Goal: Task Accomplishment & Management: Use online tool/utility

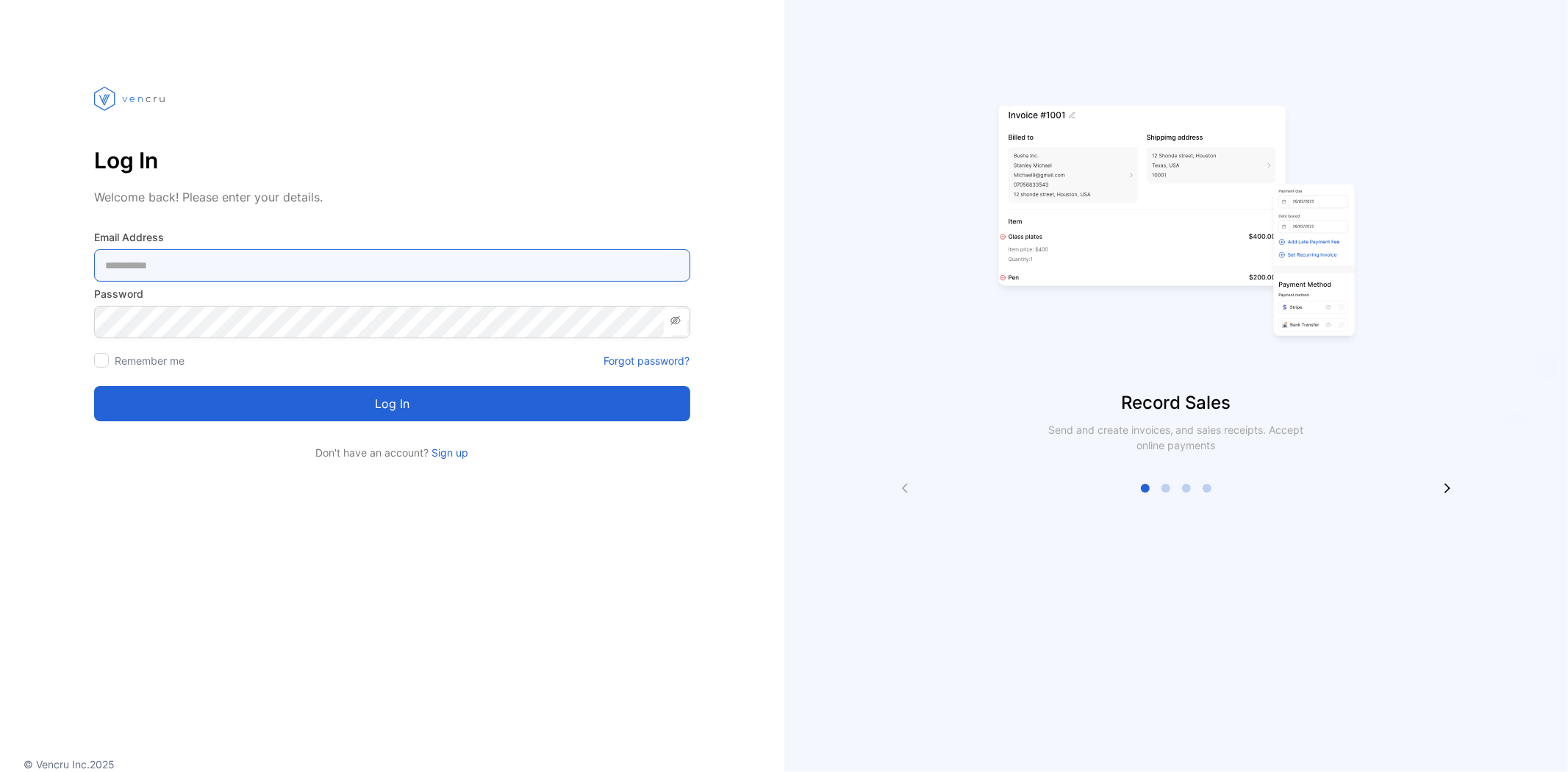
click at [210, 259] on Address-inputemail "email" at bounding box center [392, 266] width 596 height 32
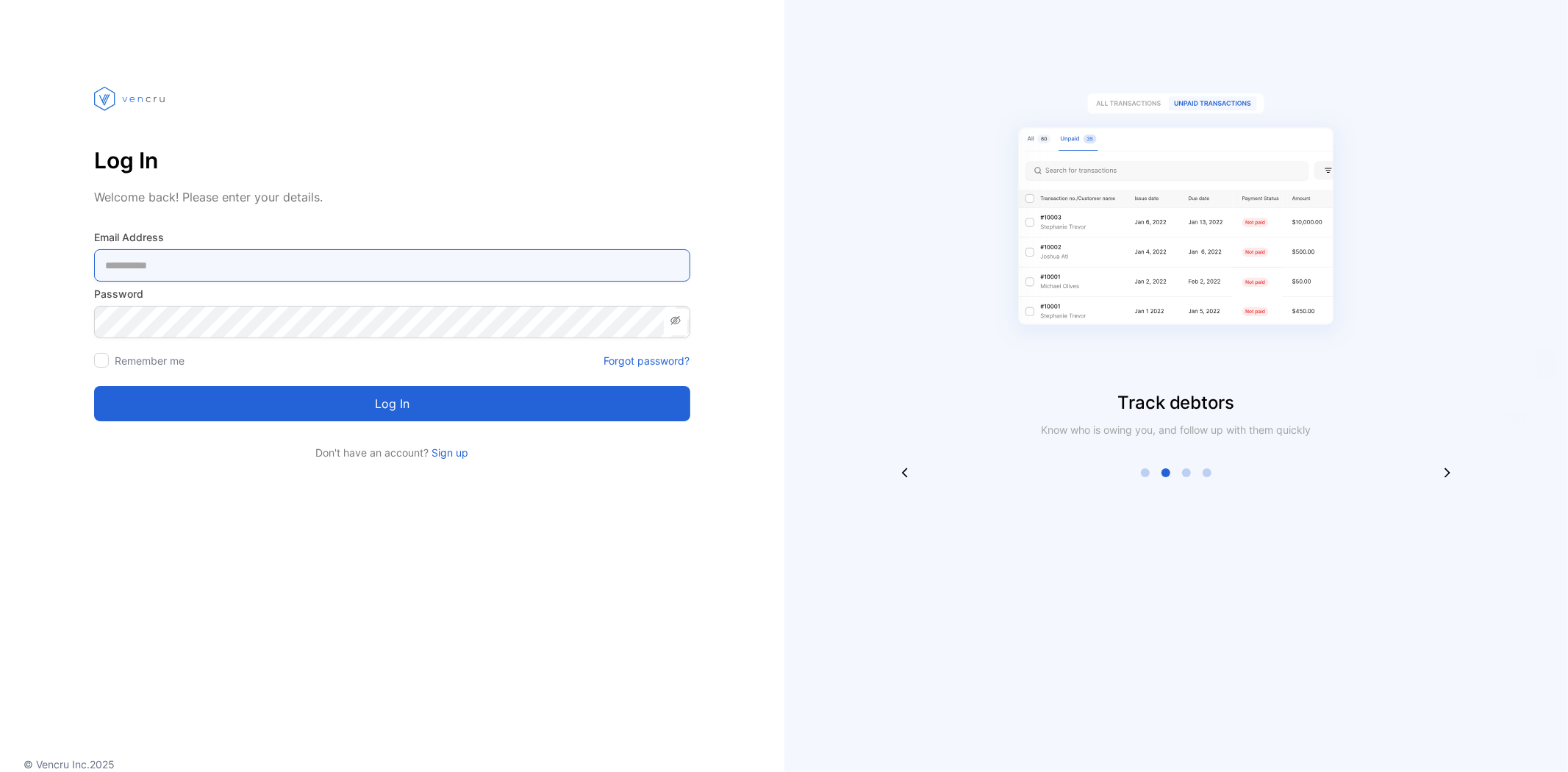
type Address-inputemail "**********"
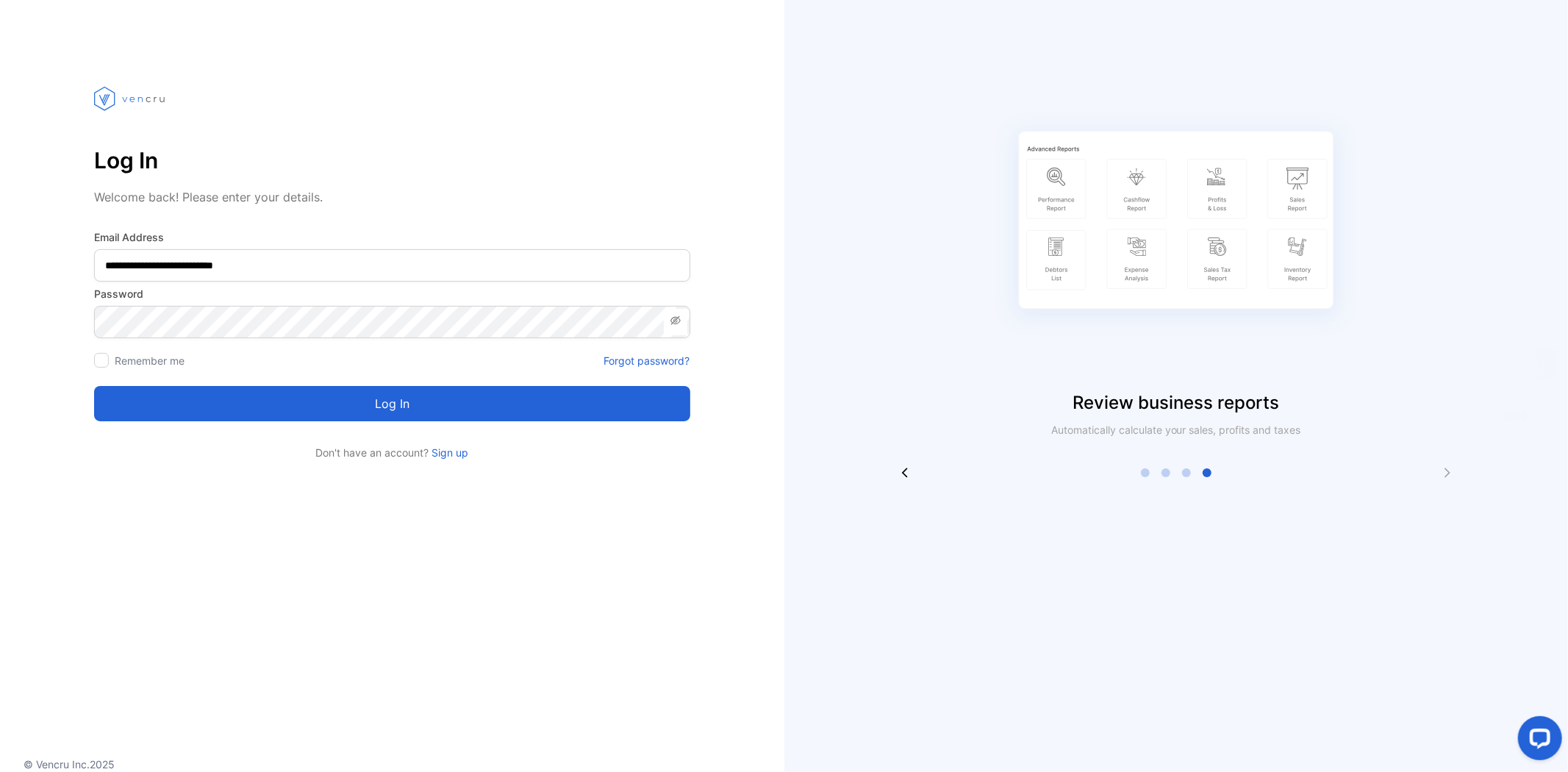
click at [225, 407] on button "Log in" at bounding box center [392, 403] width 596 height 35
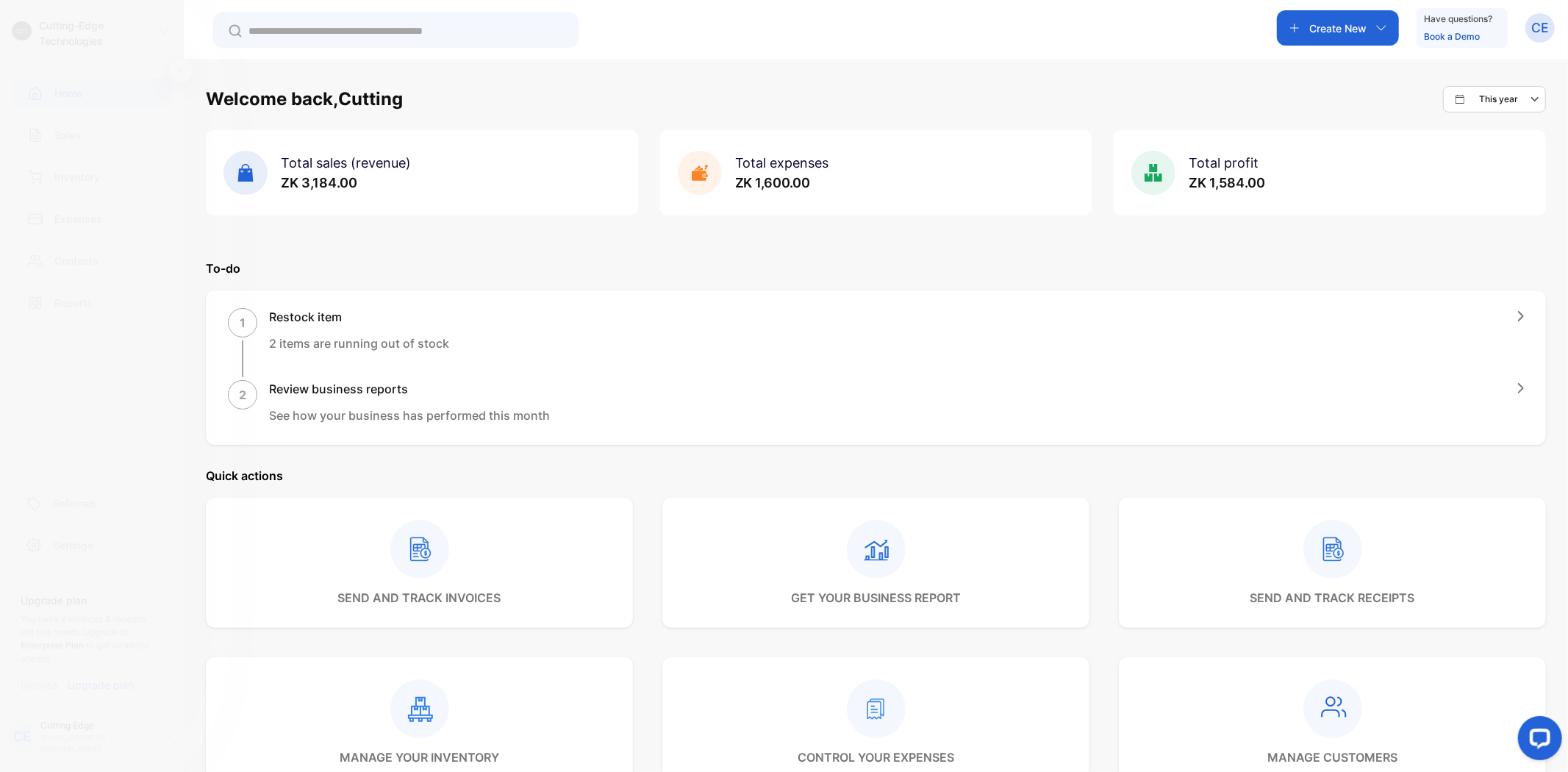
scroll to position [74, 0]
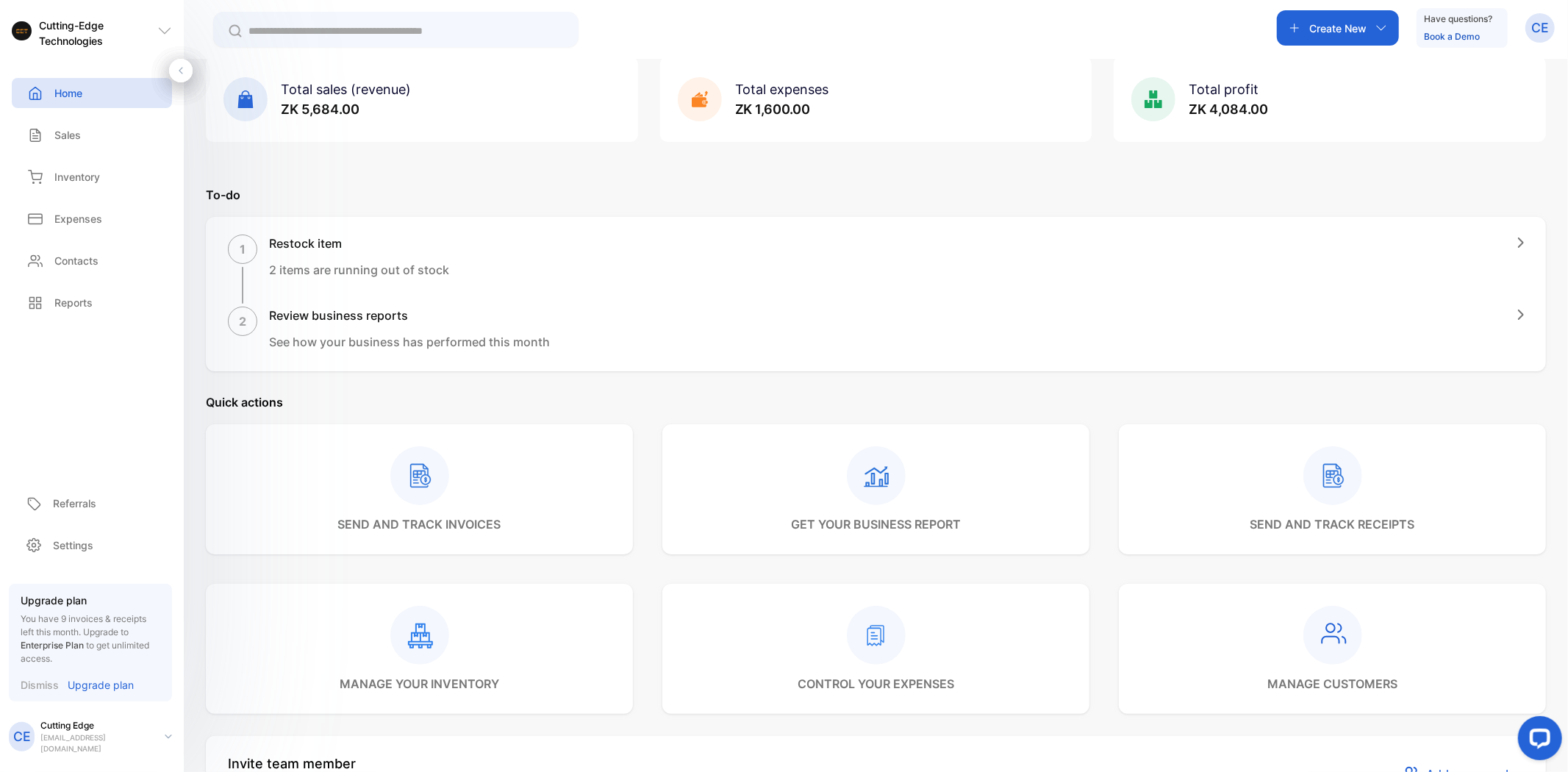
click at [1385, 24] on icon "button" at bounding box center [1382, 28] width 11 height 11
click at [1320, 101] on p "Receipt" at bounding box center [1333, 103] width 51 height 17
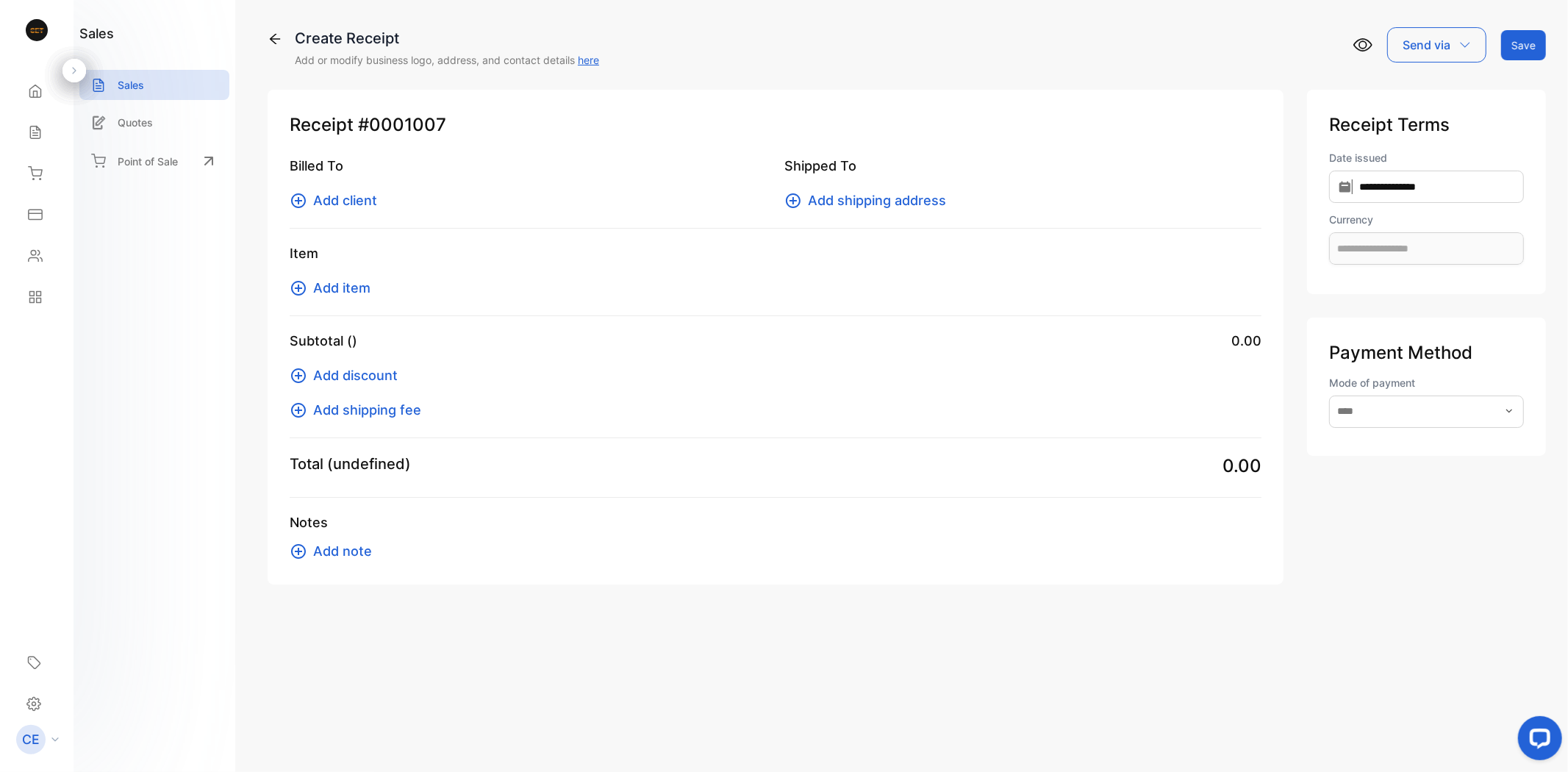
type input "**********"
click at [333, 199] on span "Add client" at bounding box center [345, 200] width 64 height 20
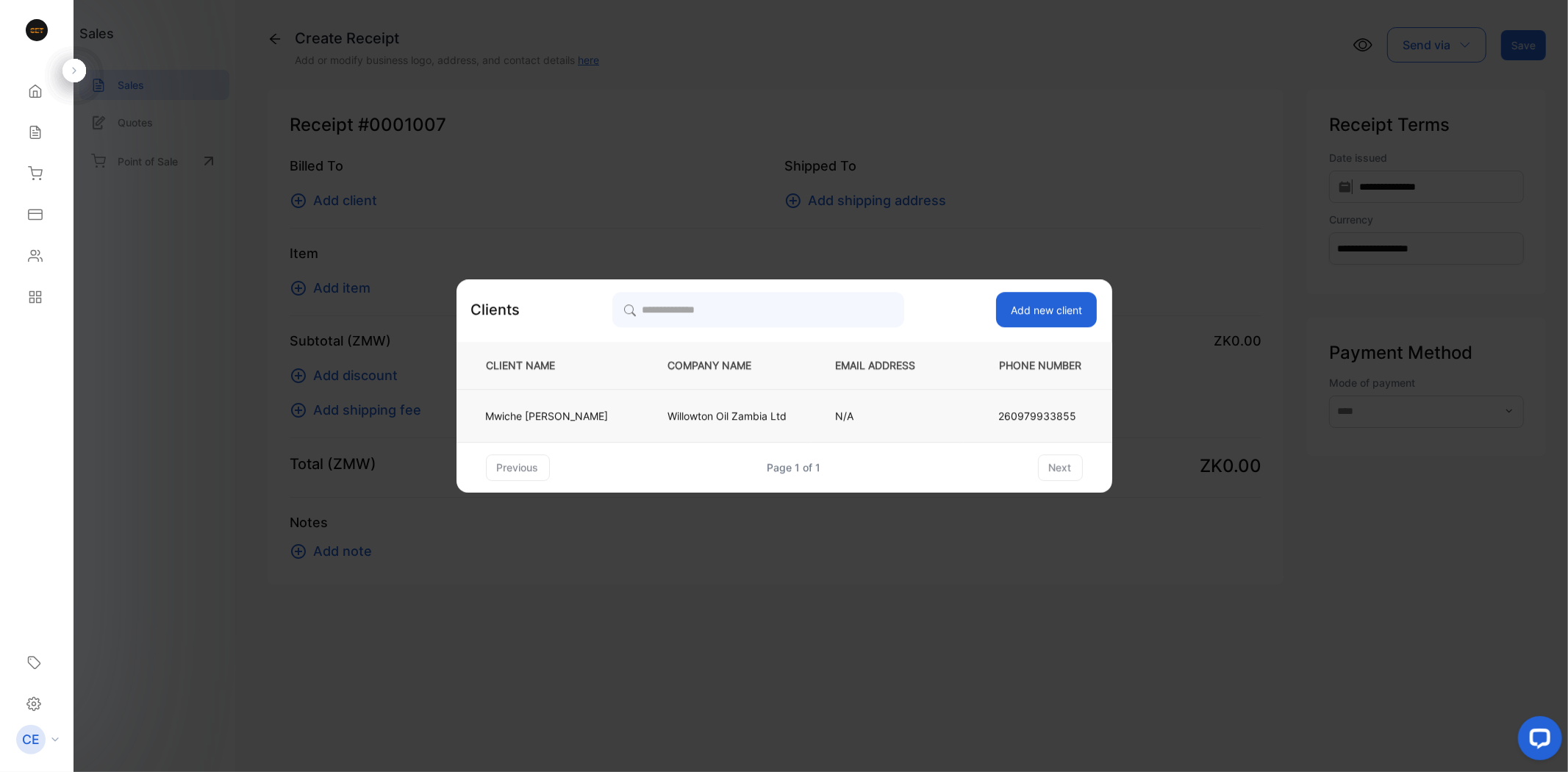
click at [731, 408] on p "Willowton Oil Zambia Ltd" at bounding box center [727, 416] width 119 height 15
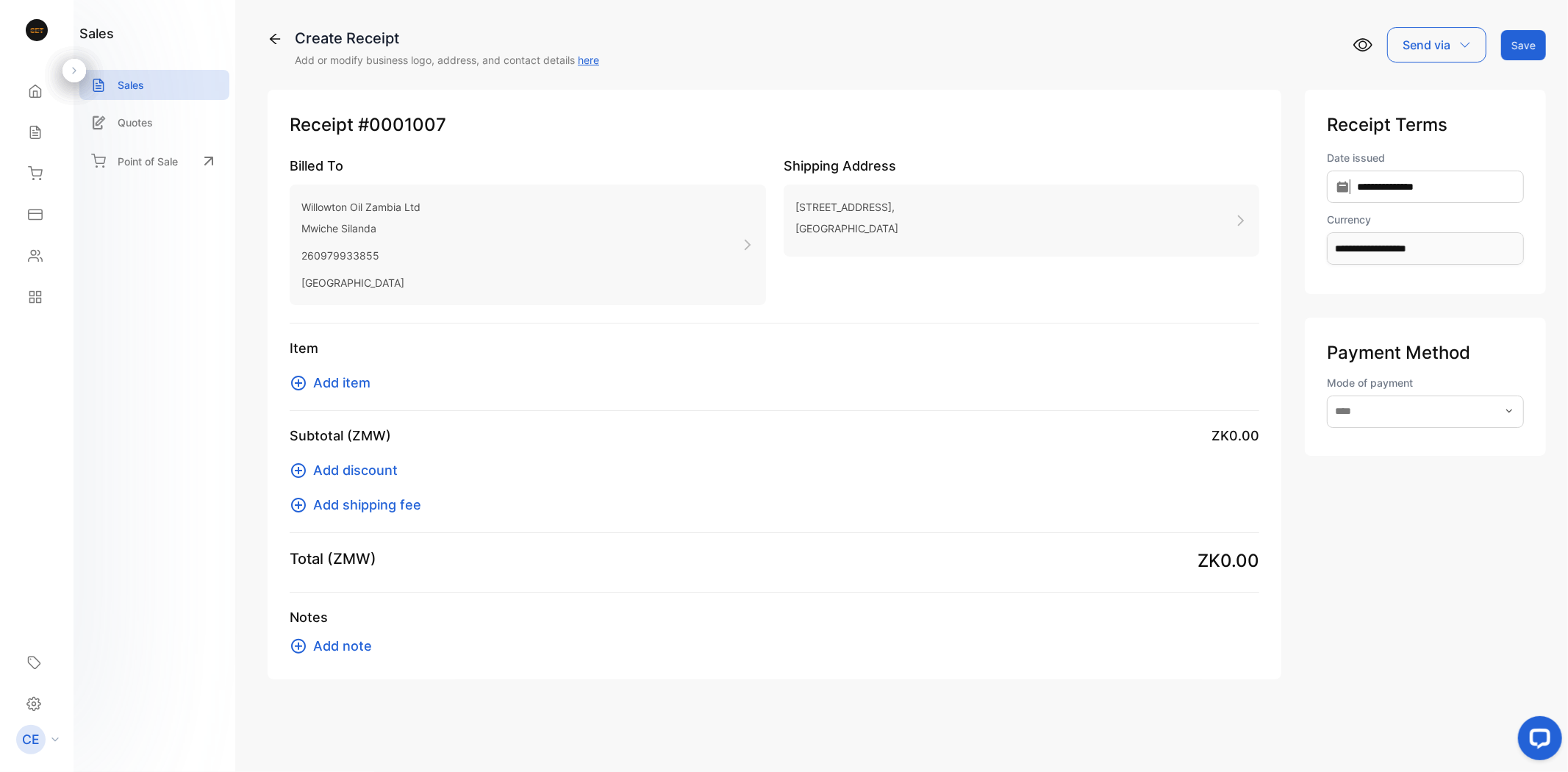
click at [378, 196] on p "Willowton Oil Zambia Ltd" at bounding box center [360, 206] width 119 height 21
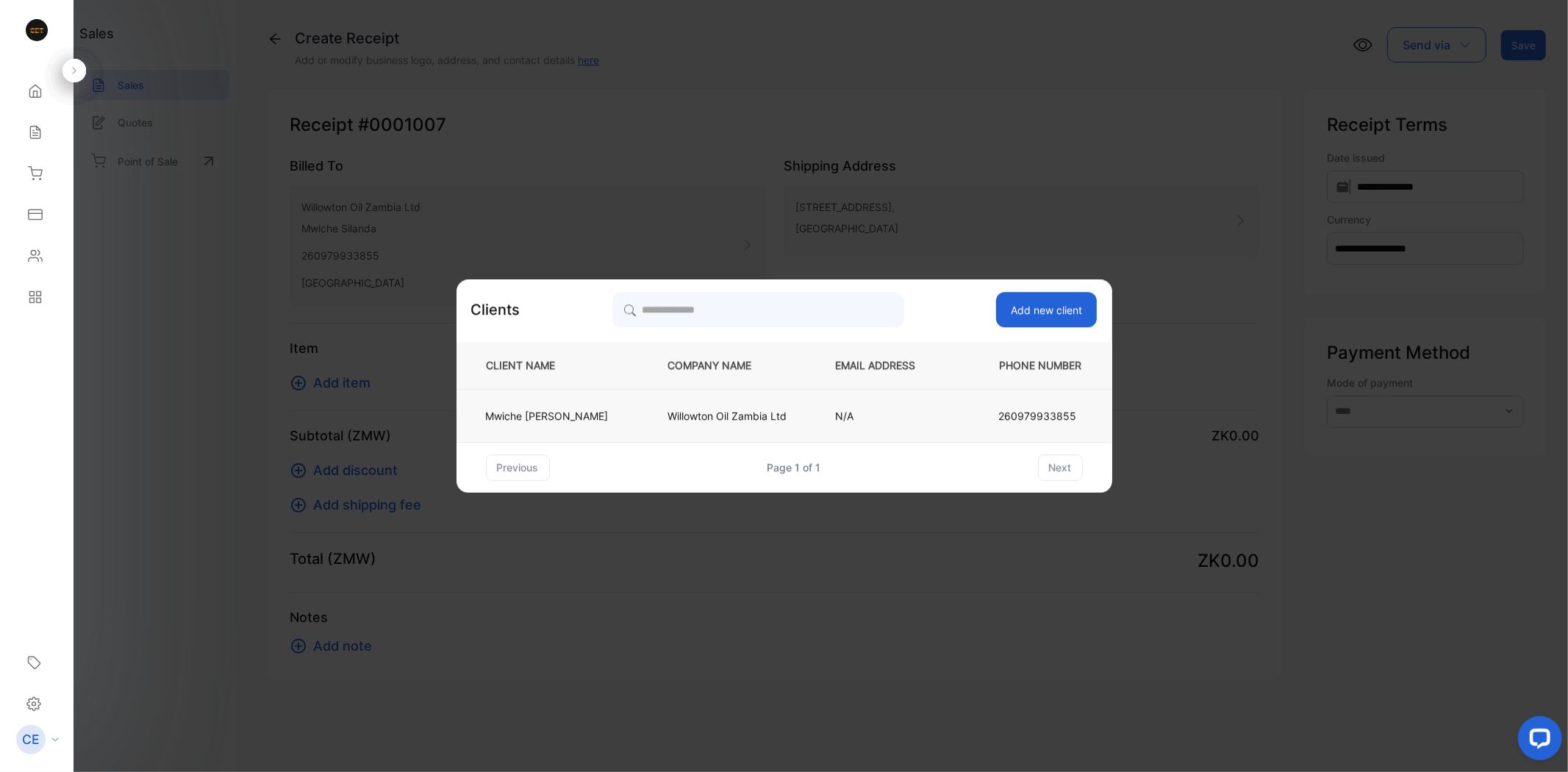
click at [644, 415] on td "Willowton Oil Zambia Ltd" at bounding box center [727, 415] width 167 height 53
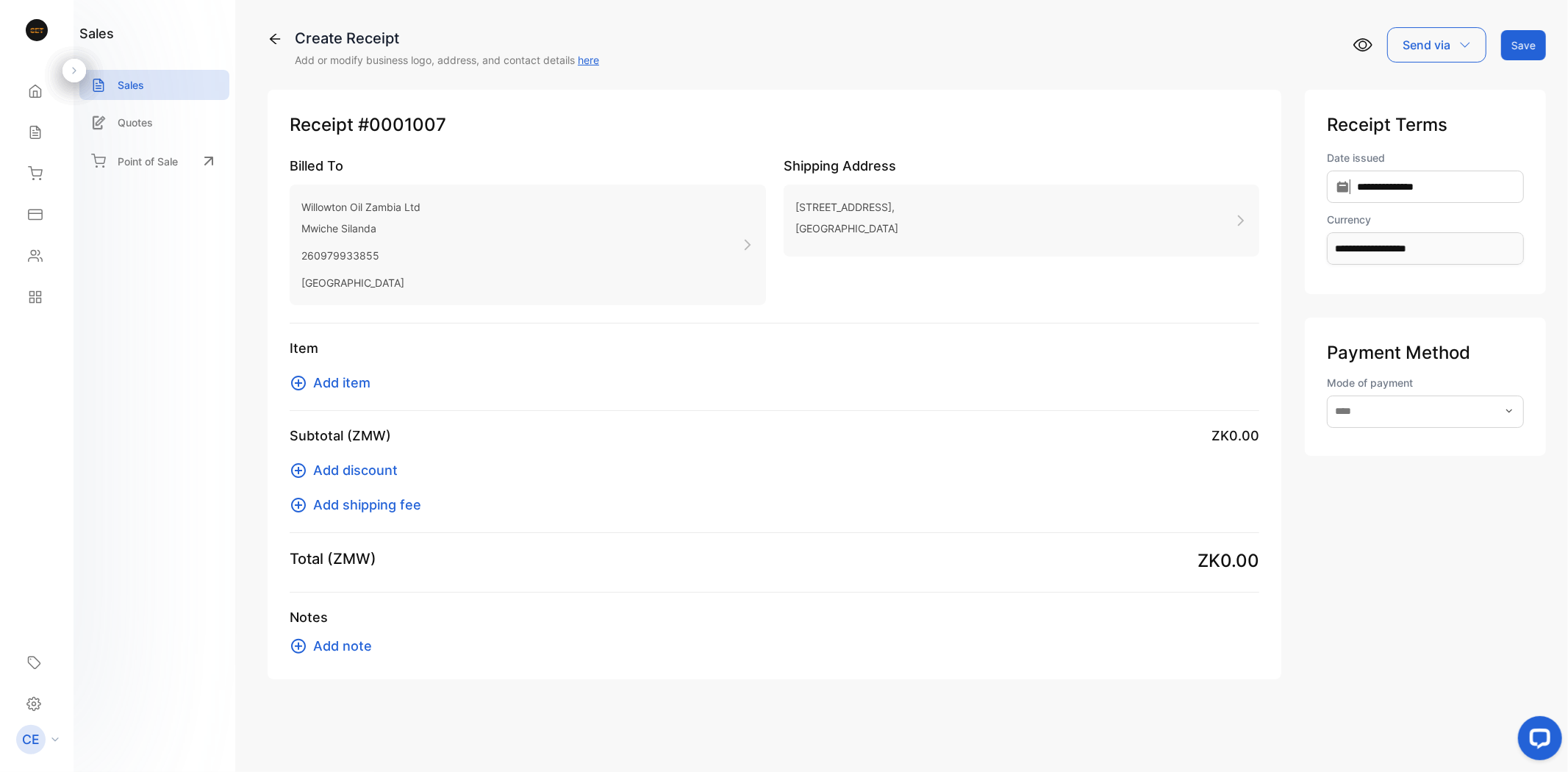
click at [343, 388] on span "Add item" at bounding box center [342, 382] width 57 height 20
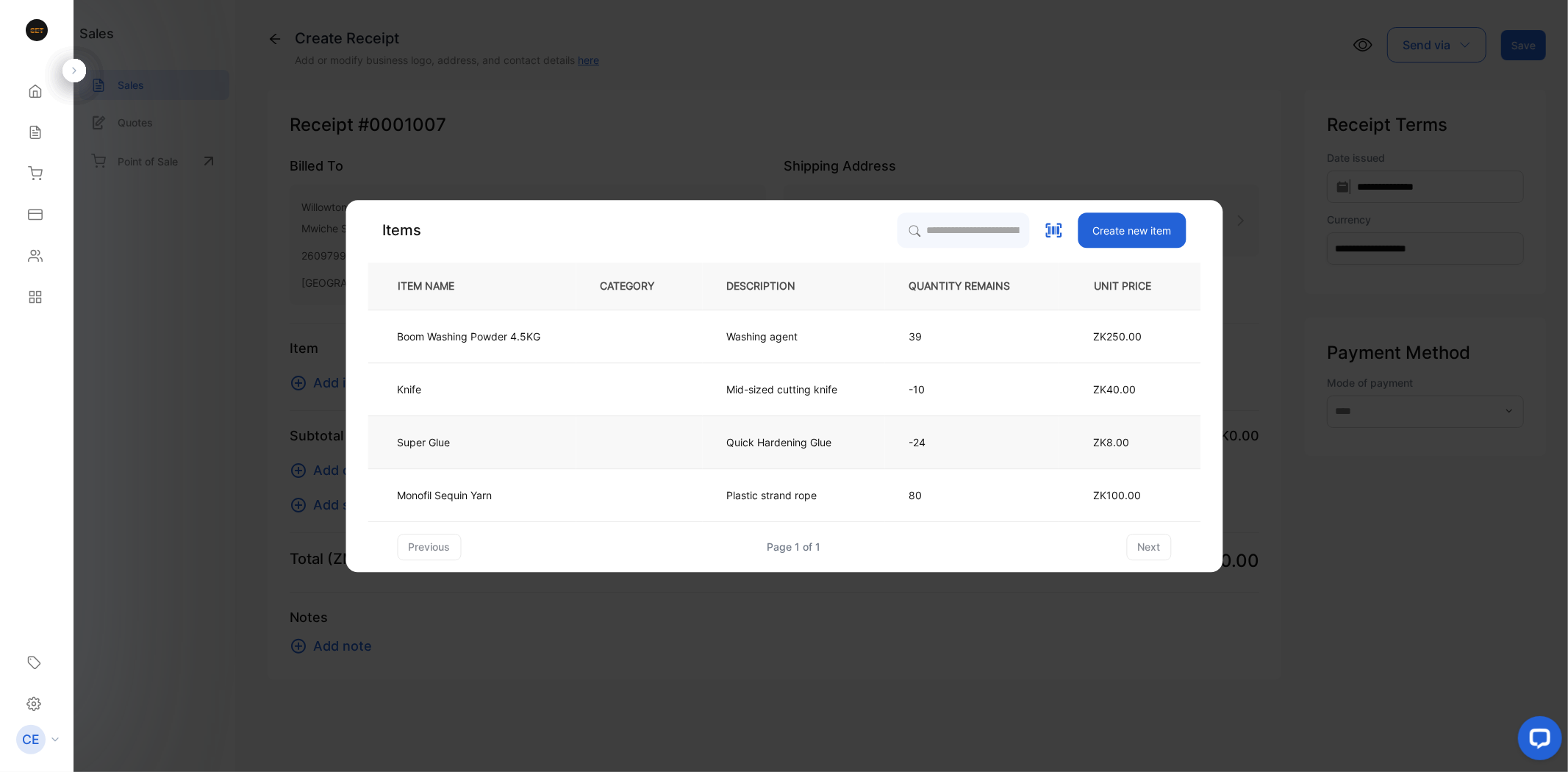
click at [488, 445] on td "Super Glue" at bounding box center [472, 441] width 208 height 53
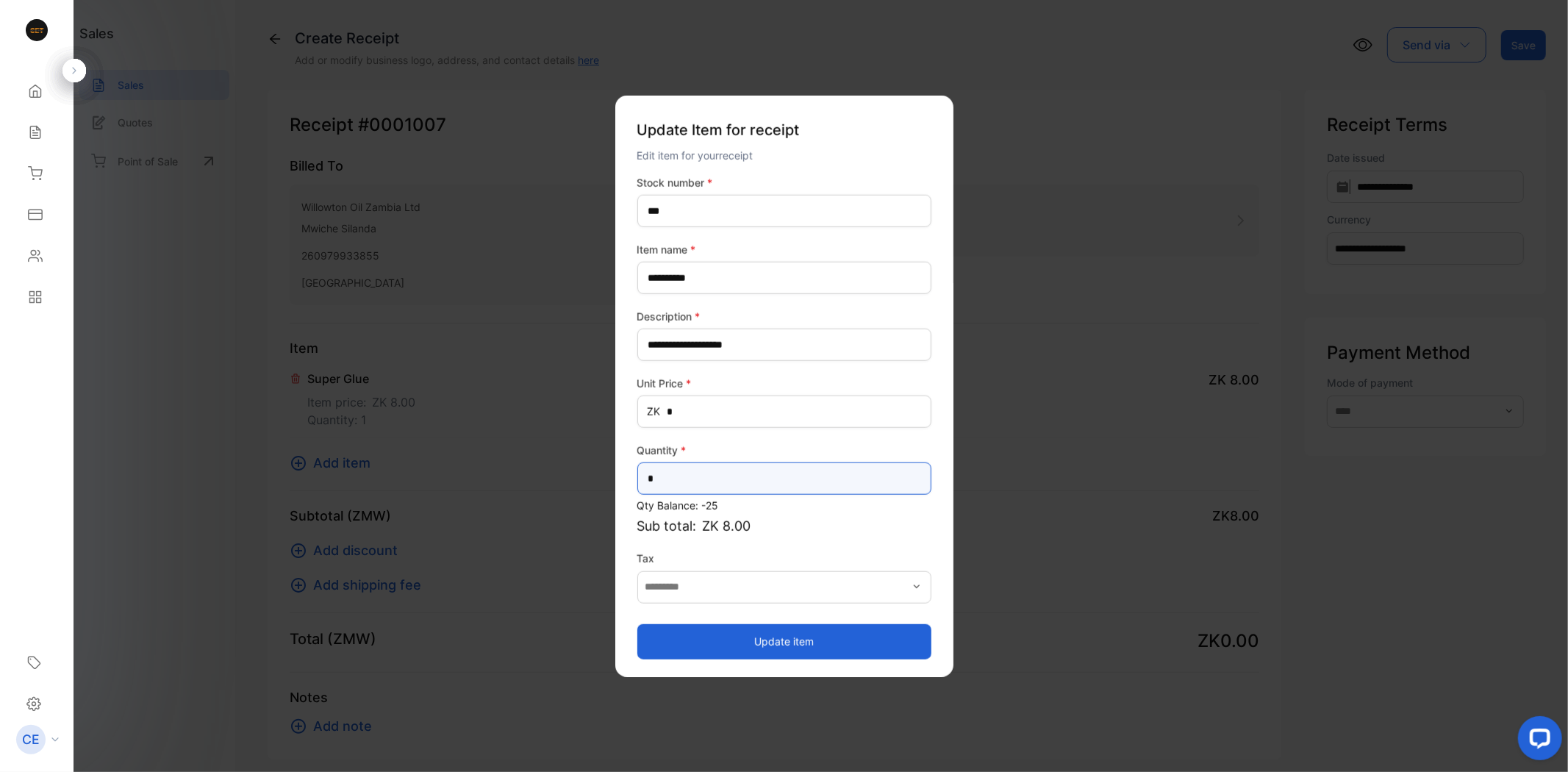
click at [664, 479] on input "*" at bounding box center [784, 479] width 294 height 32
type input "**"
click at [755, 634] on button "Update item" at bounding box center [784, 641] width 294 height 35
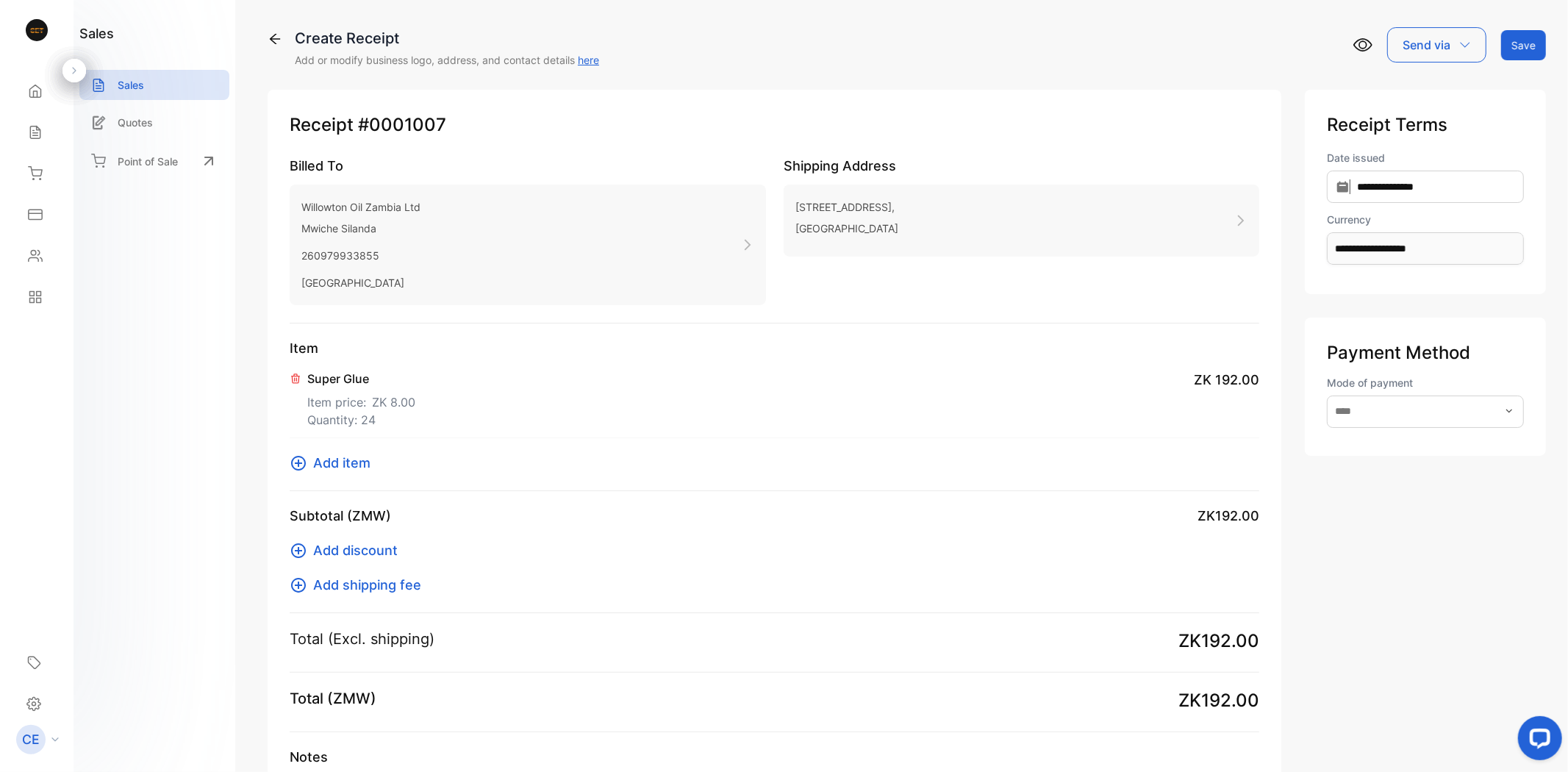
scroll to position [129, 0]
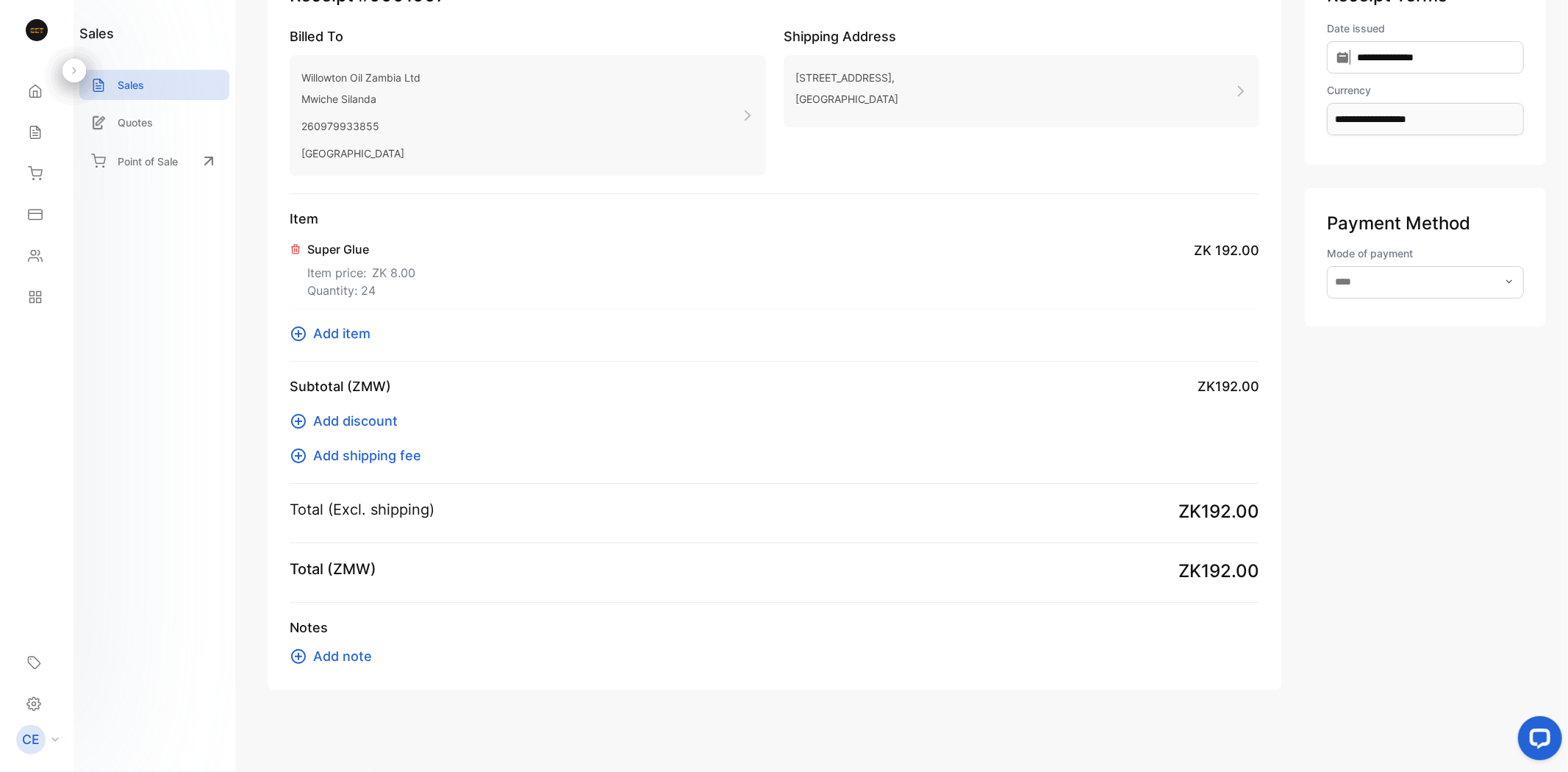
click at [326, 660] on span "Add note" at bounding box center [343, 655] width 59 height 20
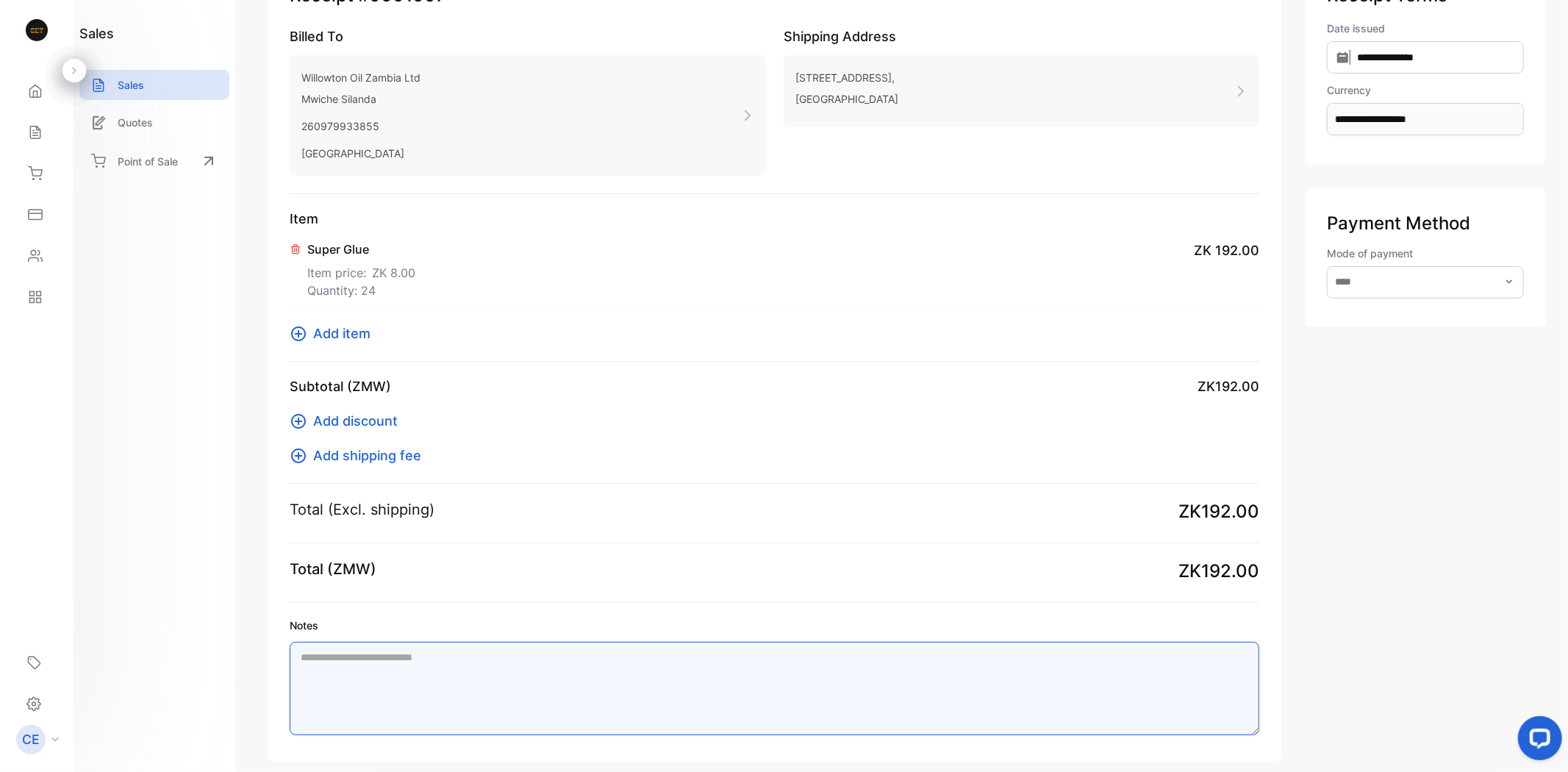
click at [376, 655] on textarea "Notes" at bounding box center [774, 689] width 970 height 94
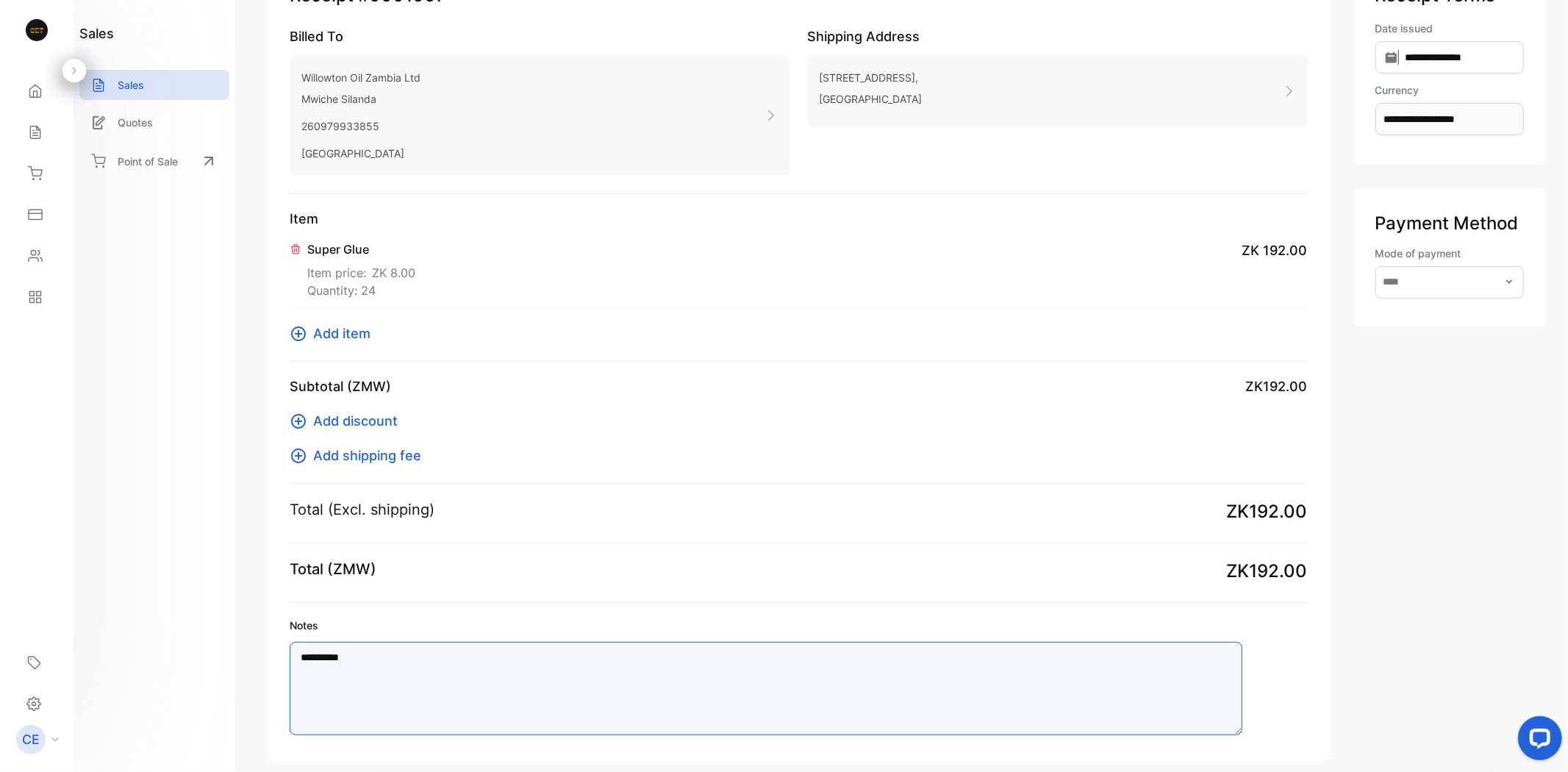
scroll to position [0, 0]
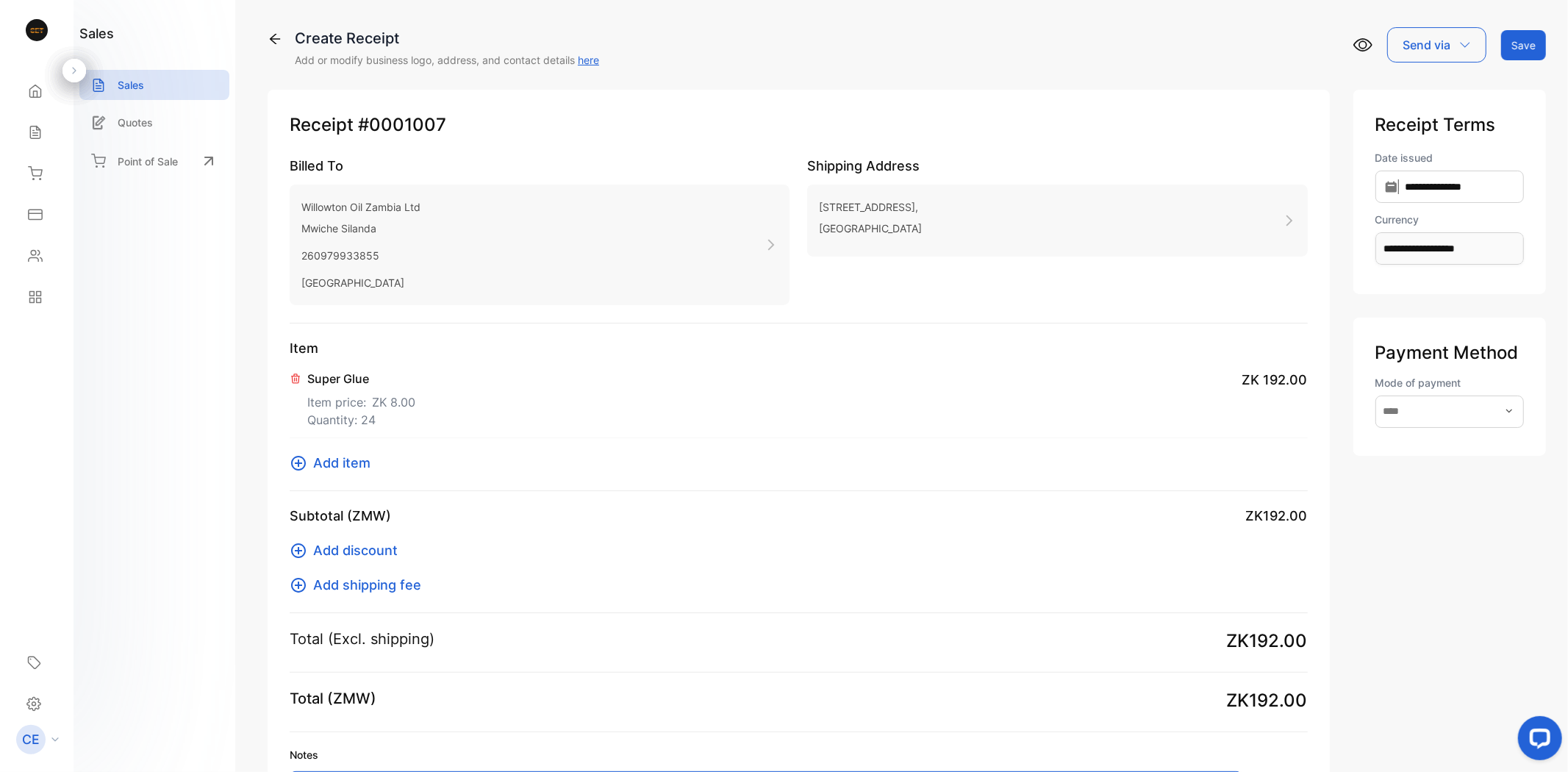
click at [1459, 50] on icon "button" at bounding box center [1465, 45] width 11 height 11
type textarea "**********"
click at [1513, 46] on button "Save" at bounding box center [1523, 46] width 45 height 31
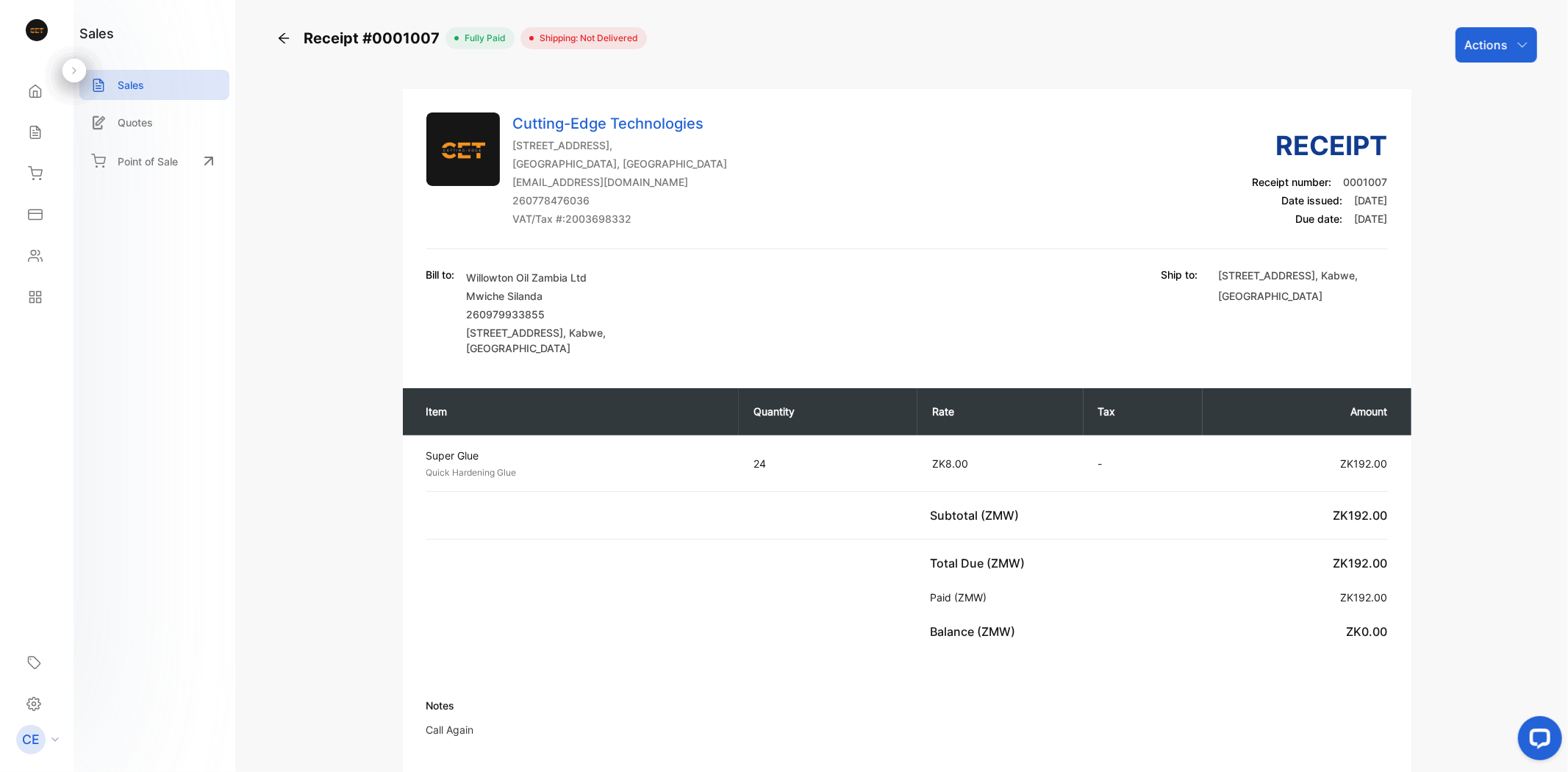
click at [1522, 54] on div "Actions" at bounding box center [1496, 44] width 81 height 35
click at [1476, 285] on div "Print Receipt" at bounding box center [1465, 278] width 145 height 30
